Goal: Task Accomplishment & Management: Complete application form

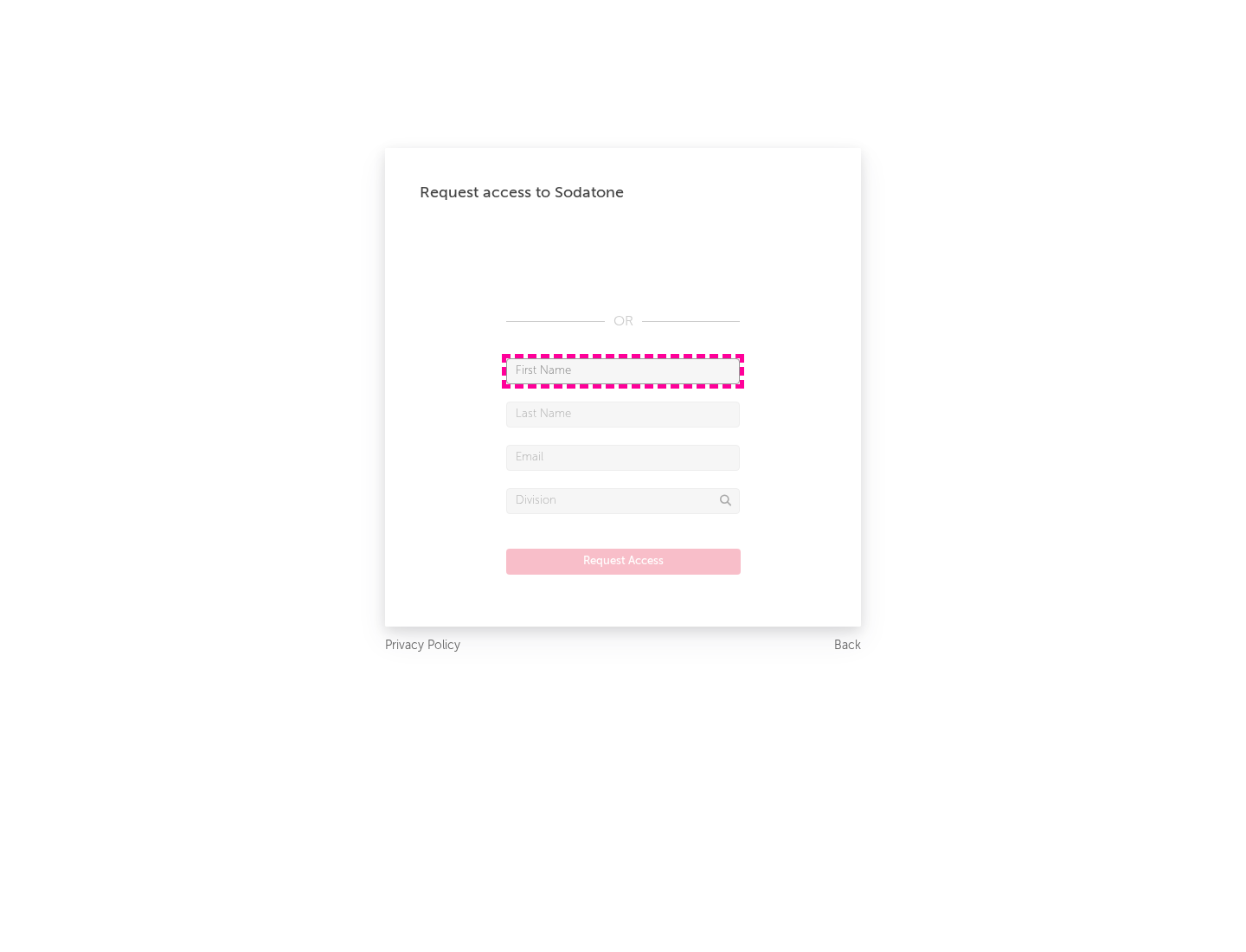
click at [623, 371] on input "text" at bounding box center [623, 371] width 234 height 26
type input "[PERSON_NAME]"
click at [623, 414] on input "text" at bounding box center [623, 414] width 234 height 26
type input "[PERSON_NAME]"
click at [623, 457] on input "text" at bounding box center [623, 457] width 234 height 26
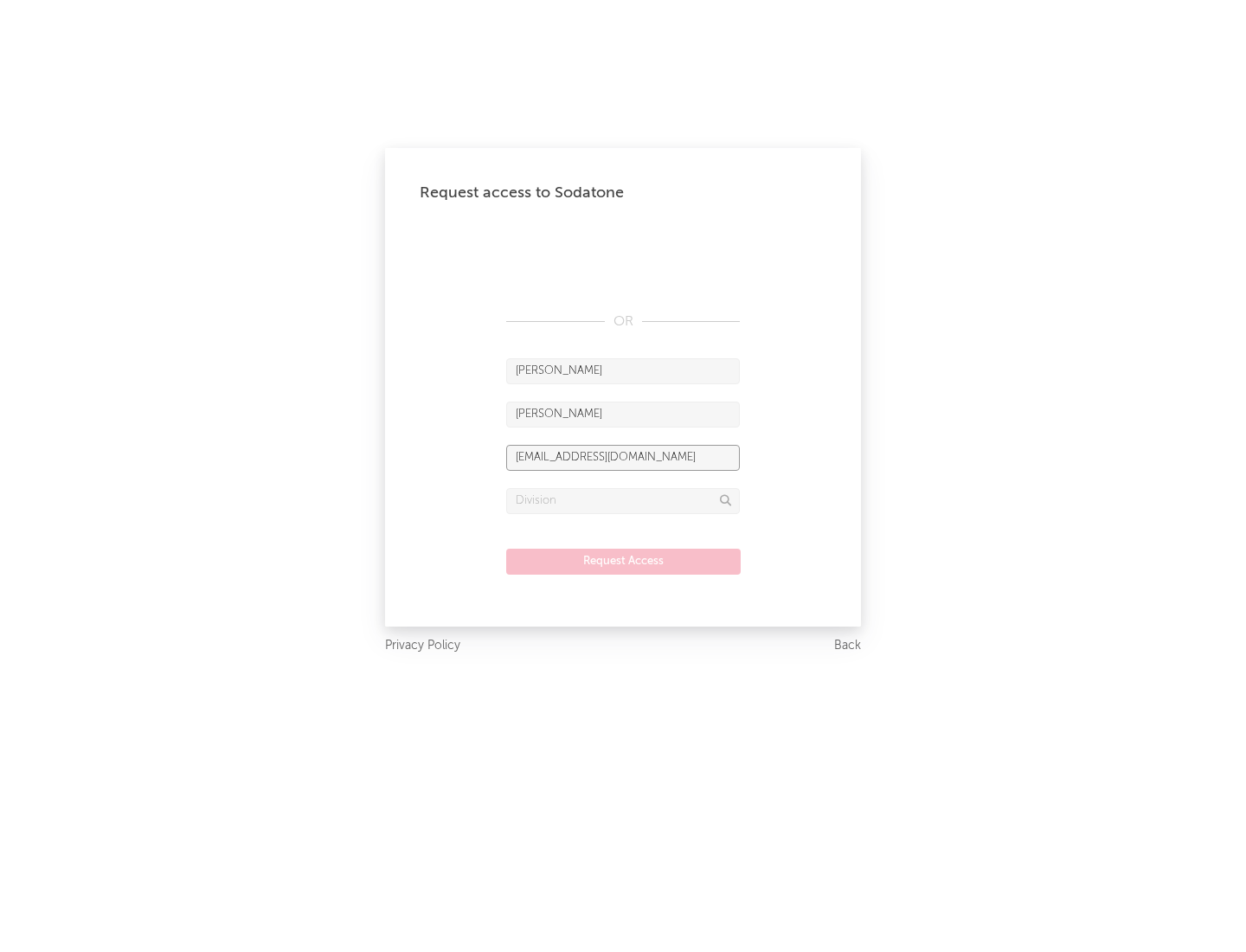
type input "[EMAIL_ADDRESS][DOMAIN_NAME]"
click at [623, 500] on input "text" at bounding box center [623, 500] width 234 height 26
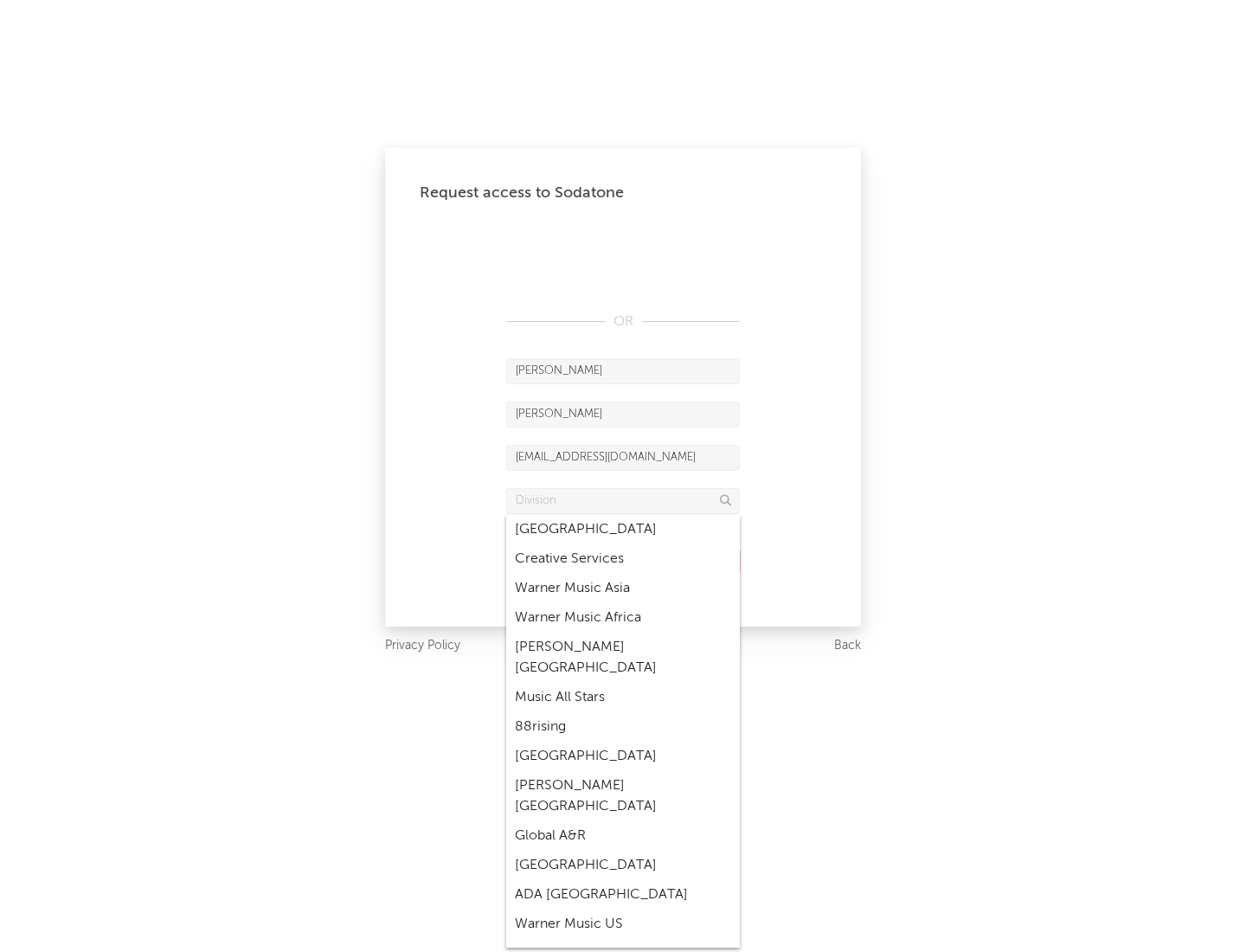
click at [623, 683] on div "Music All Stars" at bounding box center [623, 697] width 234 height 30
type input "Music All Stars"
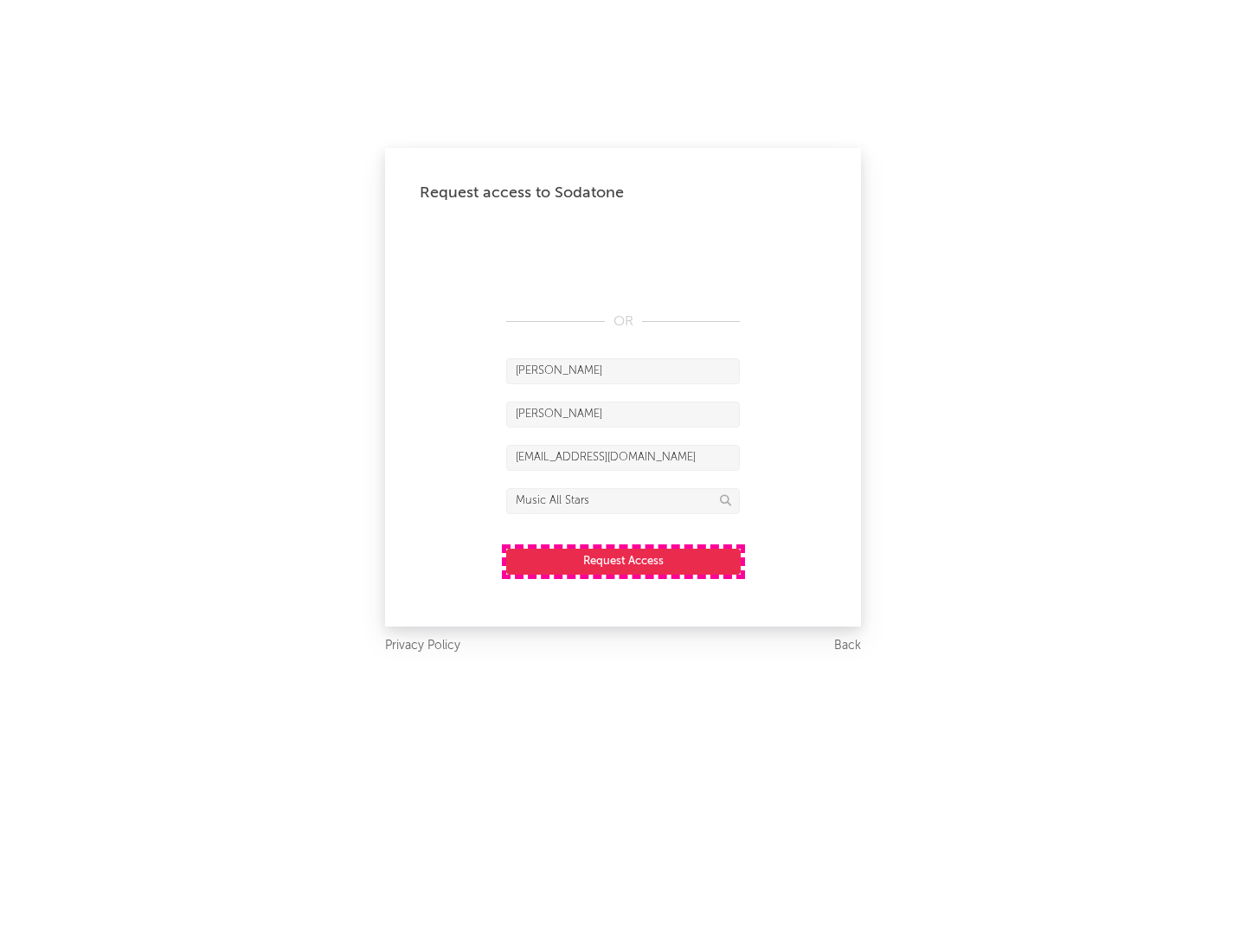
click at [623, 561] on button "Request Access" at bounding box center [623, 561] width 235 height 26
